Goal: Transaction & Acquisition: Purchase product/service

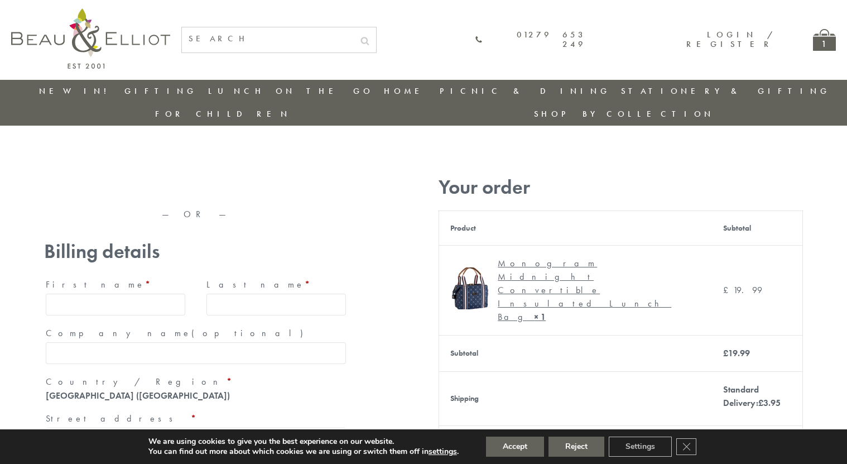
type input "[EMAIL_ADDRESS][DOMAIN_NAME]"
type input "Maria"
type input "Williams"
type input "23, Scottsdale, Happytown"
type input "London"
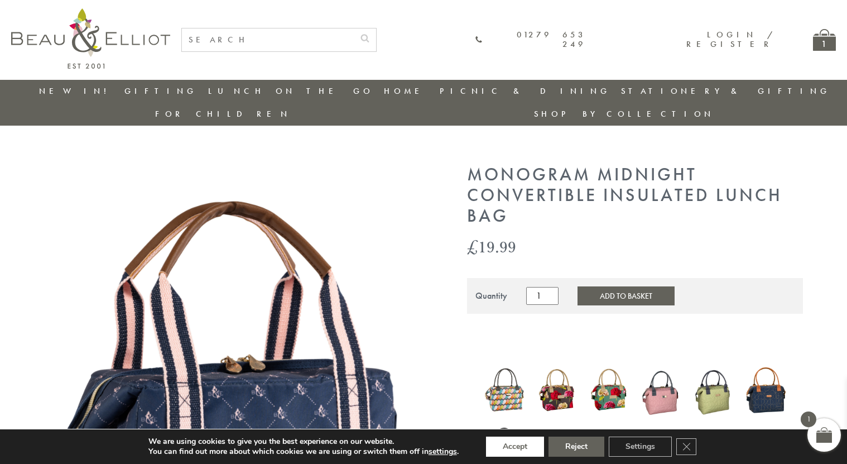
click at [516, 447] on button "Accept" at bounding box center [515, 447] width 58 height 20
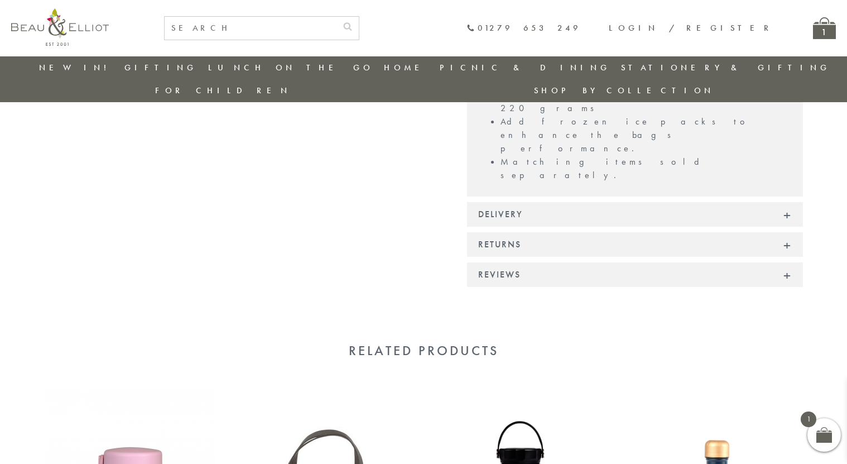
scroll to position [967, 0]
